Goal: Task Accomplishment & Management: Complete application form

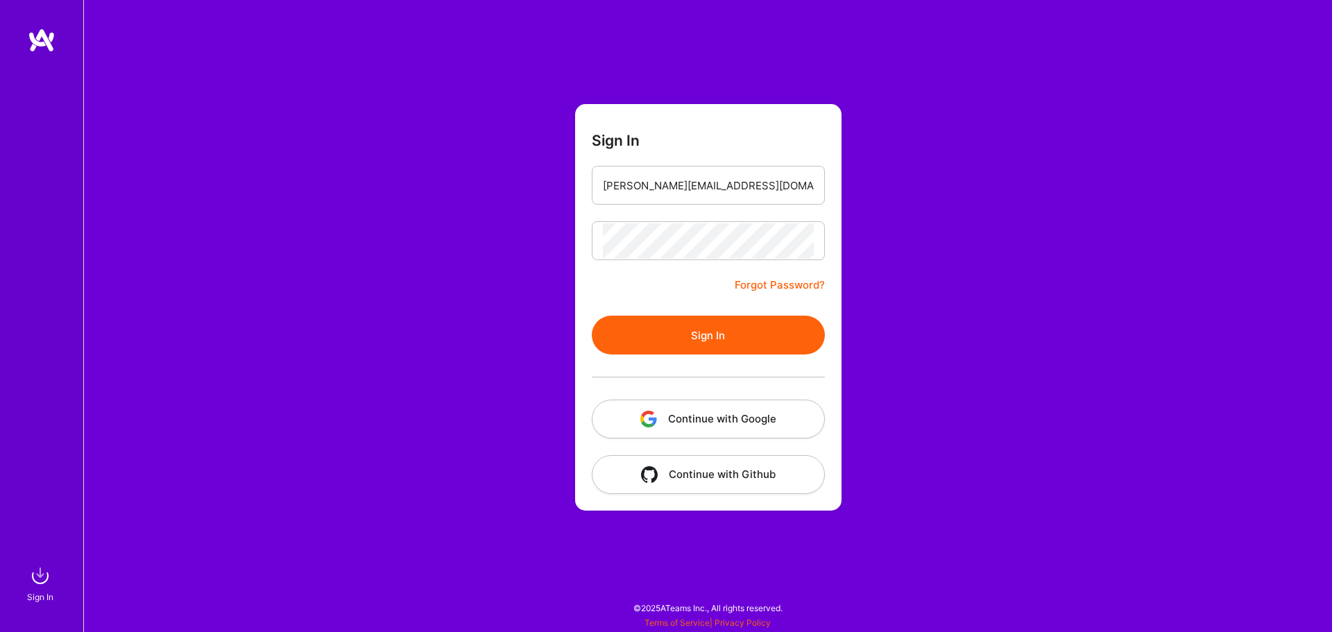
click at [823, 137] on form "Sign In [PERSON_NAME][EMAIL_ADDRESS][DOMAIN_NAME] Forgot Password? Sign In Cont…" at bounding box center [708, 307] width 266 height 407
click at [668, 320] on button "Sign In" at bounding box center [708, 335] width 233 height 39
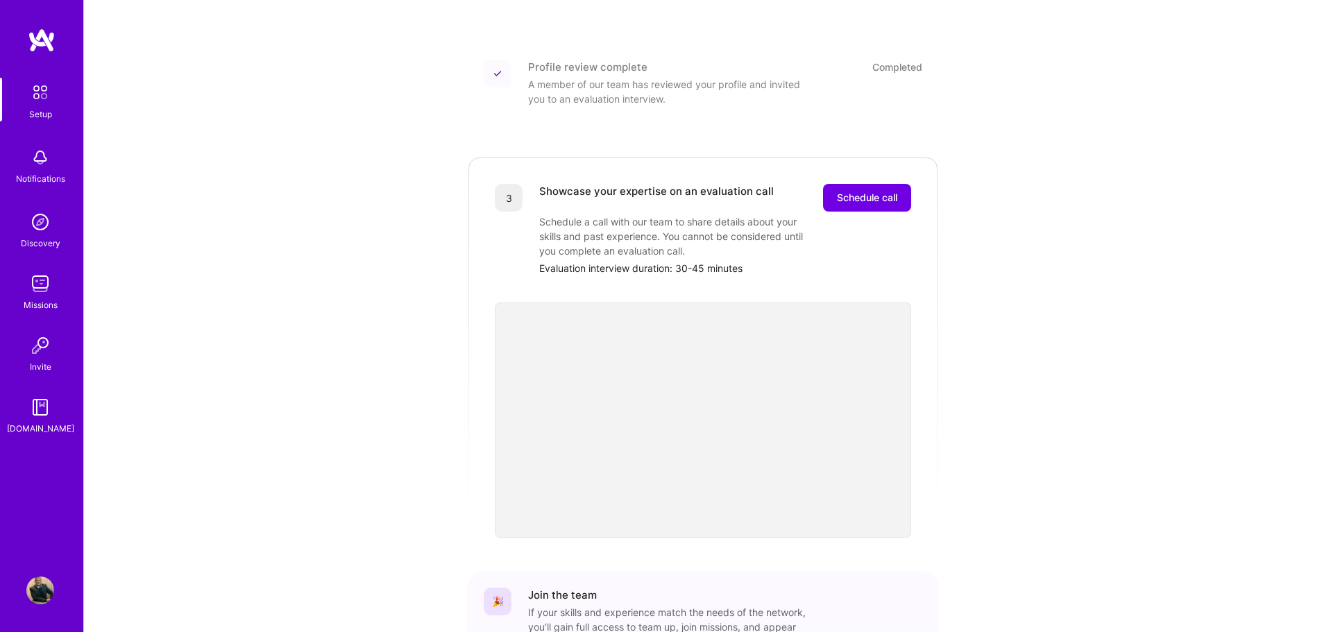
scroll to position [347, 0]
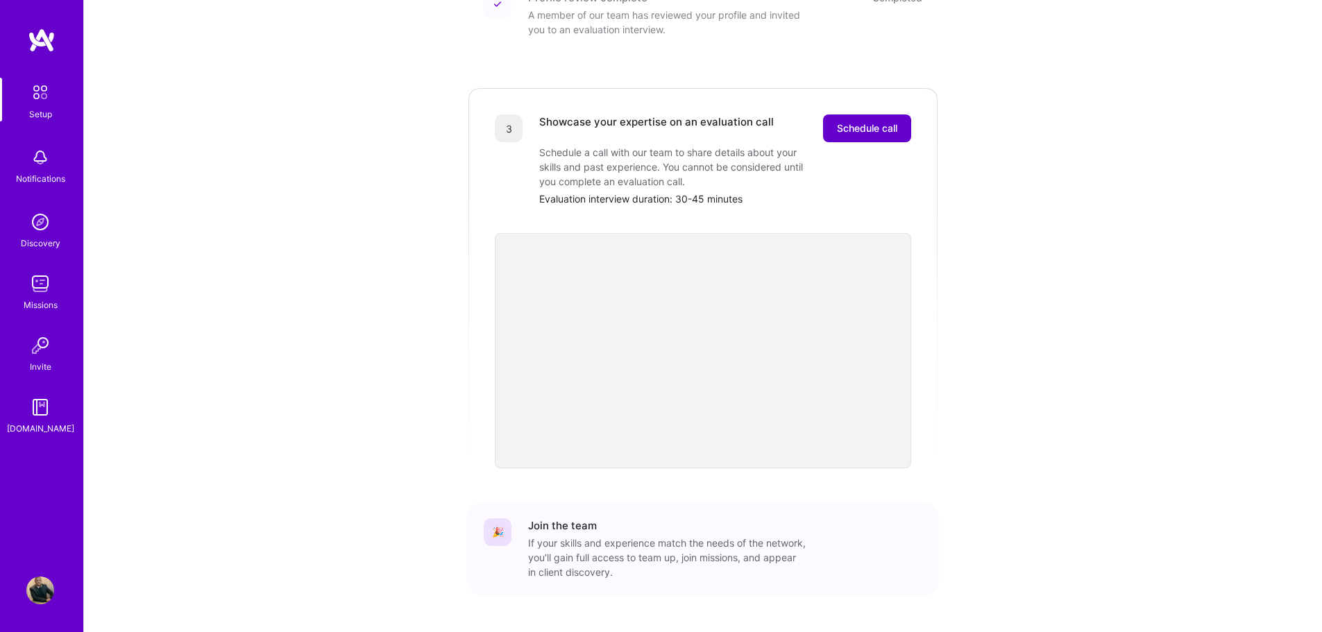
click at [864, 121] on span "Schedule call" at bounding box center [867, 128] width 60 height 14
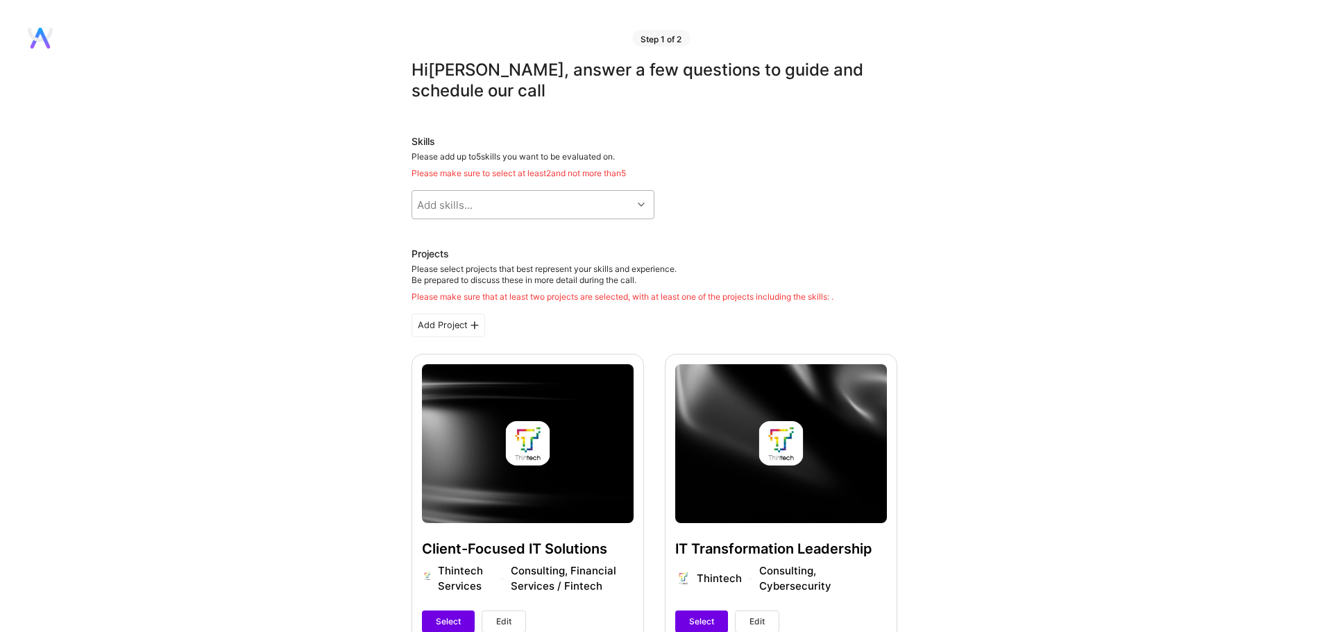
click at [522, 204] on div "Add skills..." at bounding box center [522, 205] width 220 height 28
type input "n"
type input "pyth"
click at [444, 242] on div "Python" at bounding box center [533, 240] width 226 height 15
checkbox input "true"
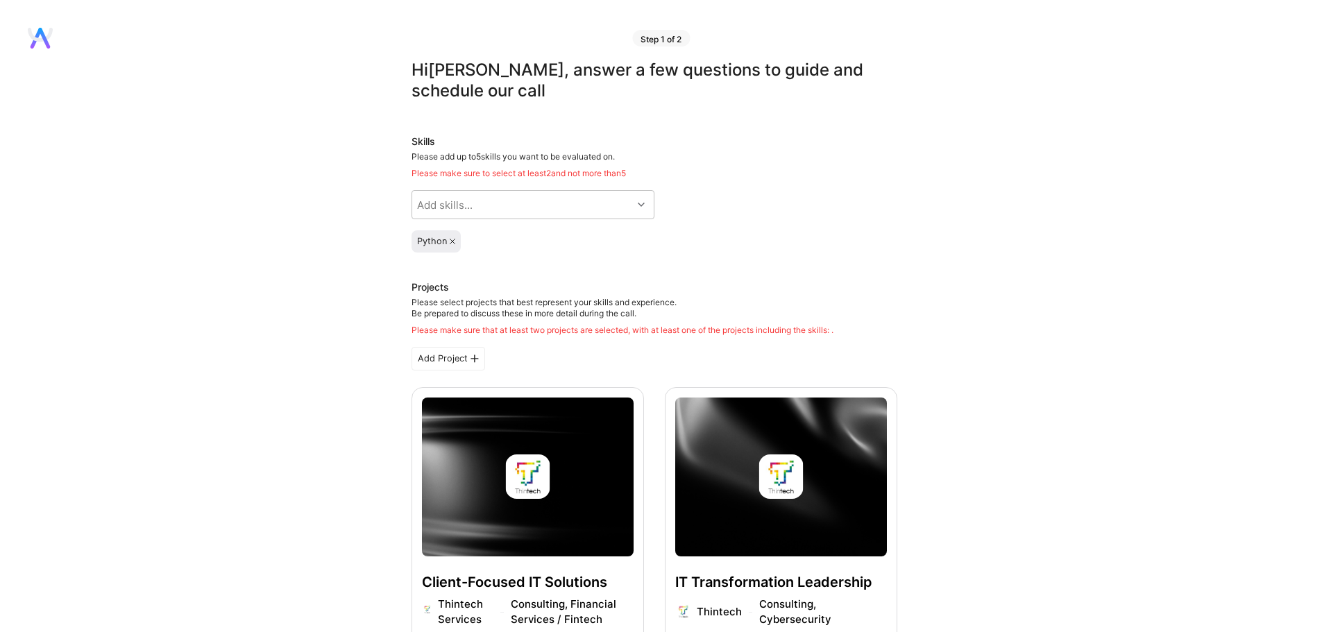
drag, startPoint x: 237, startPoint y: 348, endPoint x: 270, endPoint y: 388, distance: 52.2
click at [237, 349] on div "Hi Brett , answer a few questions to guide and schedule our call Skills Please …" at bounding box center [654, 621] width 1308 height 1123
